Goal: Navigation & Orientation: Find specific page/section

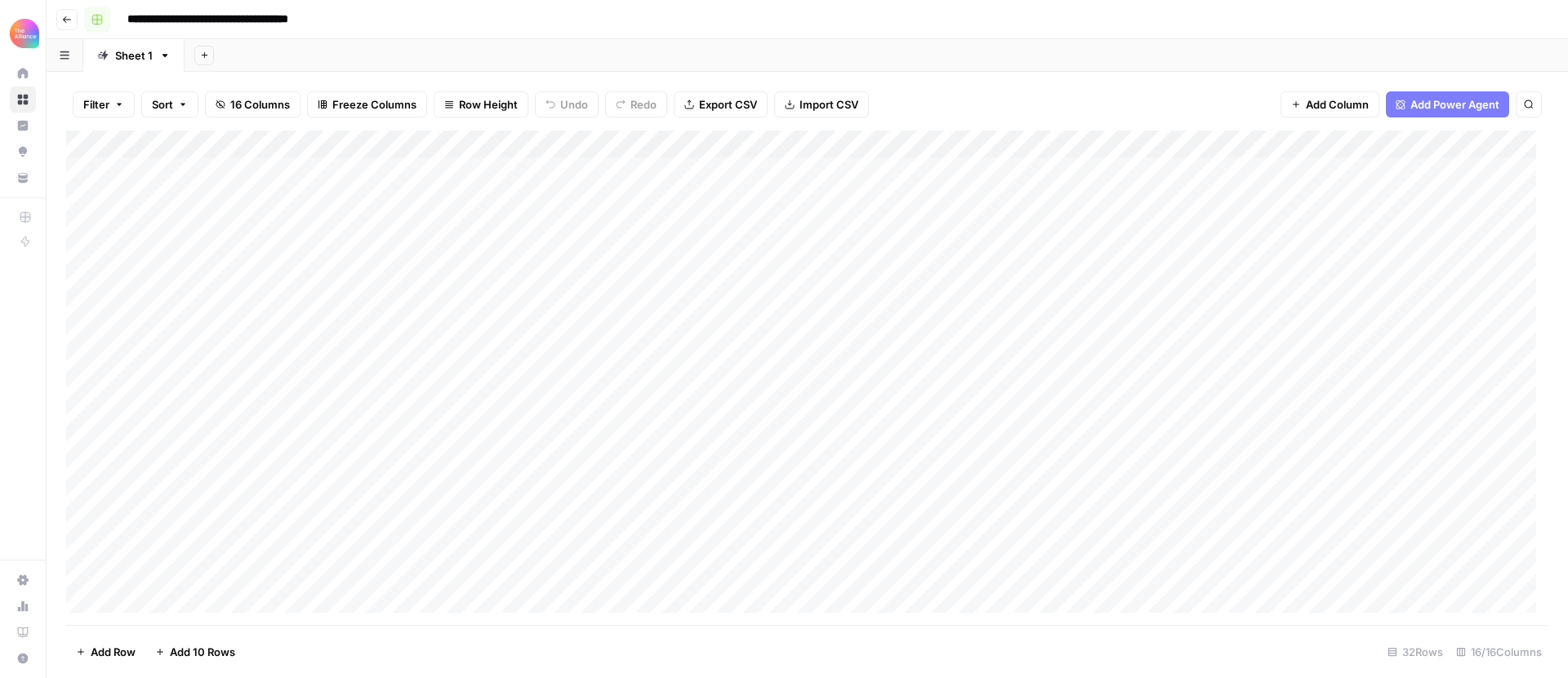
click at [102, 20] on icon "button" at bounding box center [97, 20] width 11 height 11
click at [210, 21] on input "**********" at bounding box center [236, 20] width 234 height 26
click at [71, 22] on icon "button" at bounding box center [67, 20] width 9 height 9
